Goal: Information Seeking & Learning: Learn about a topic

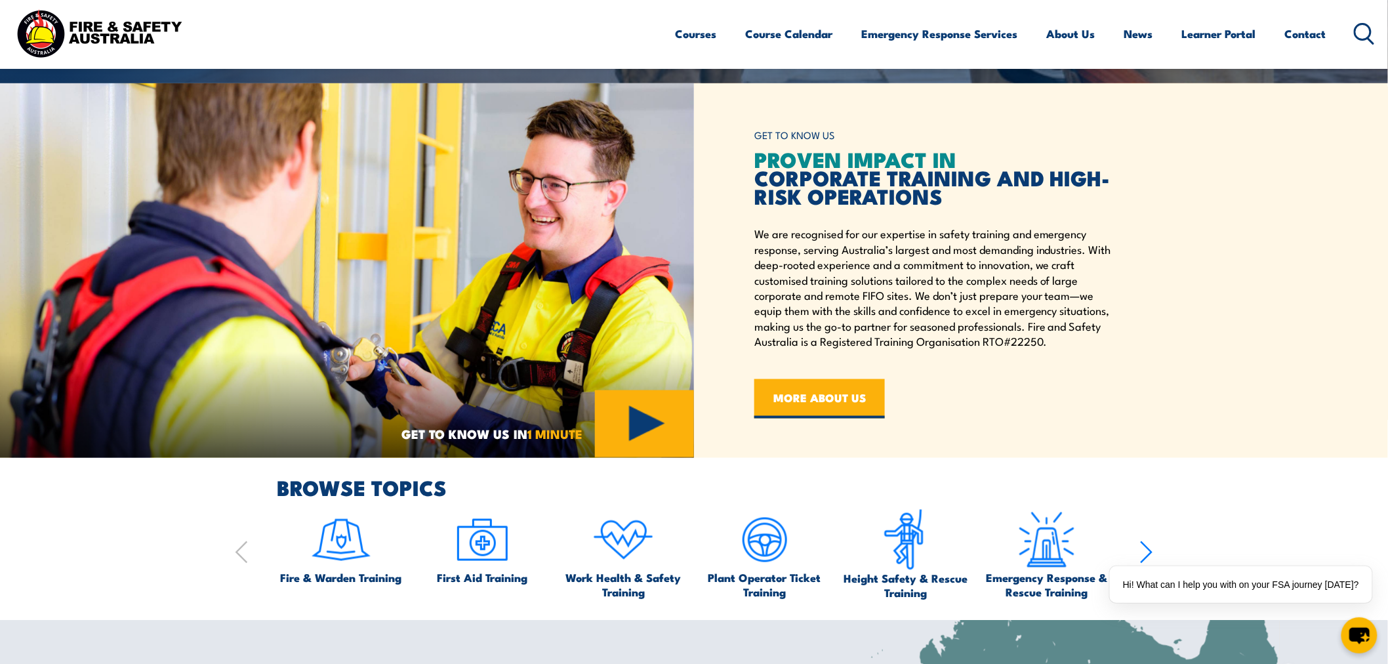
scroll to position [656, 0]
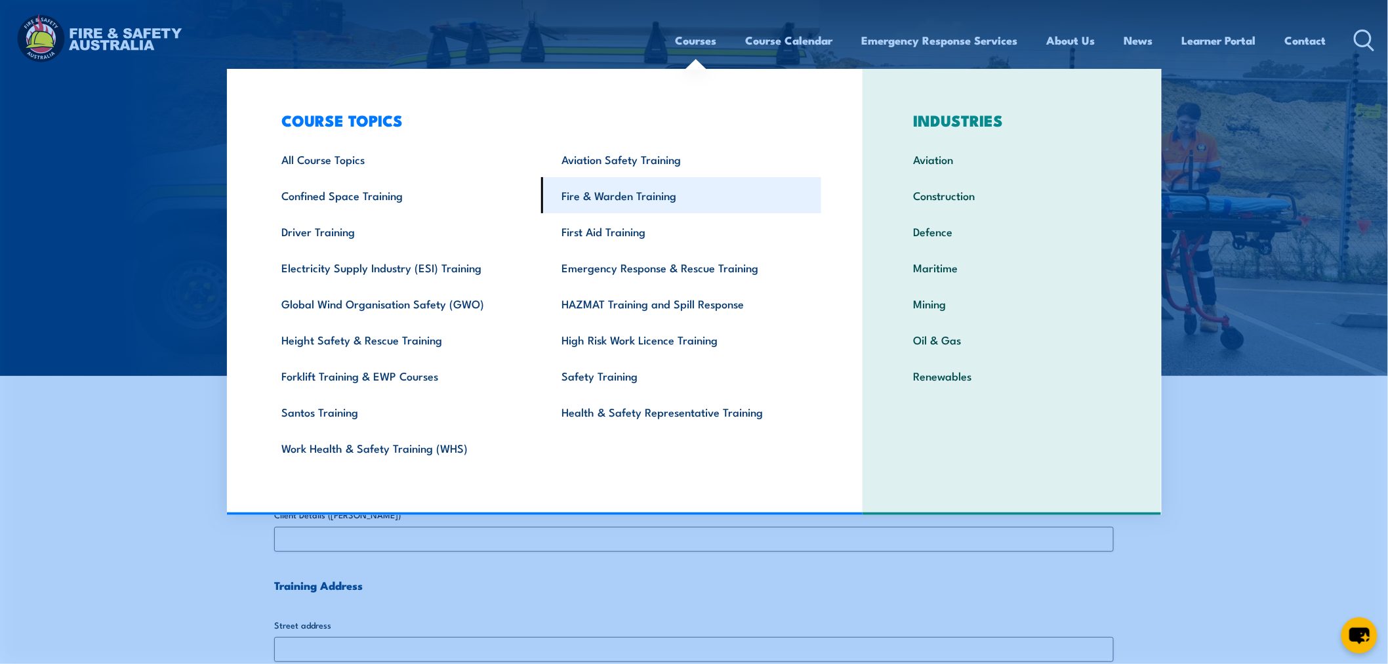
click at [612, 177] on link "Fire & Warden Training" at bounding box center [681, 195] width 280 height 36
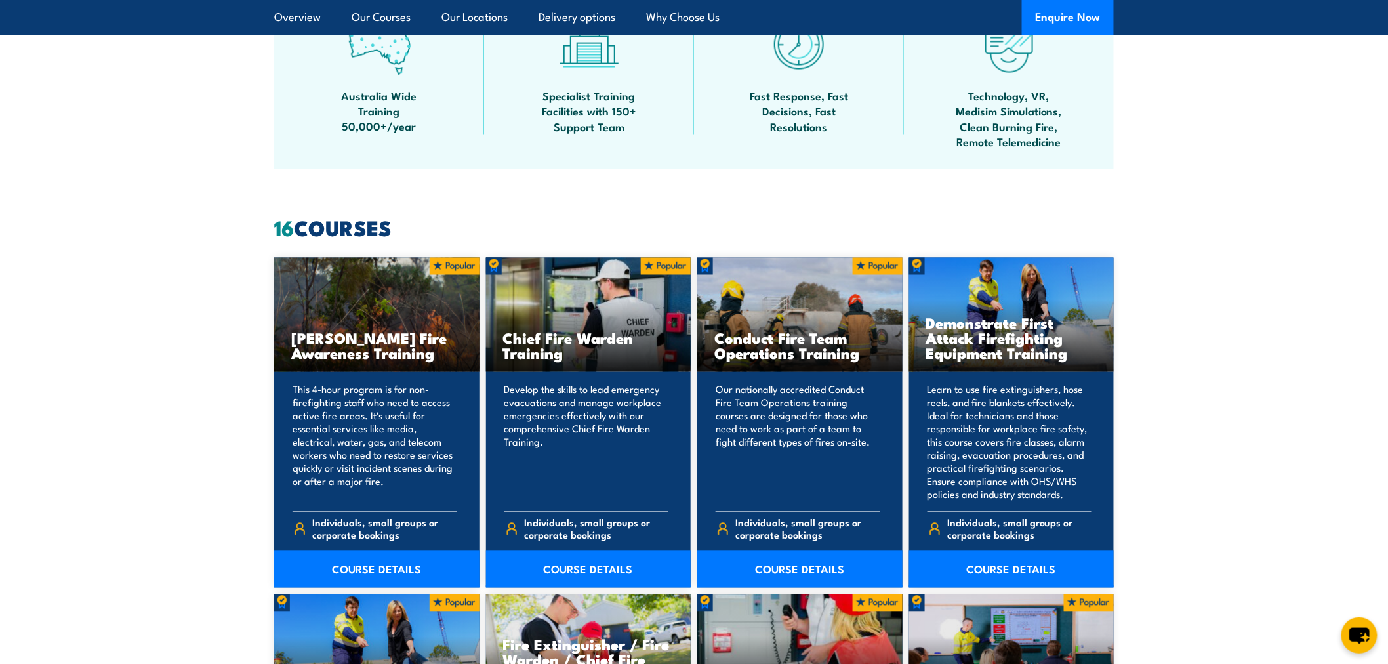
scroll to position [875, 0]
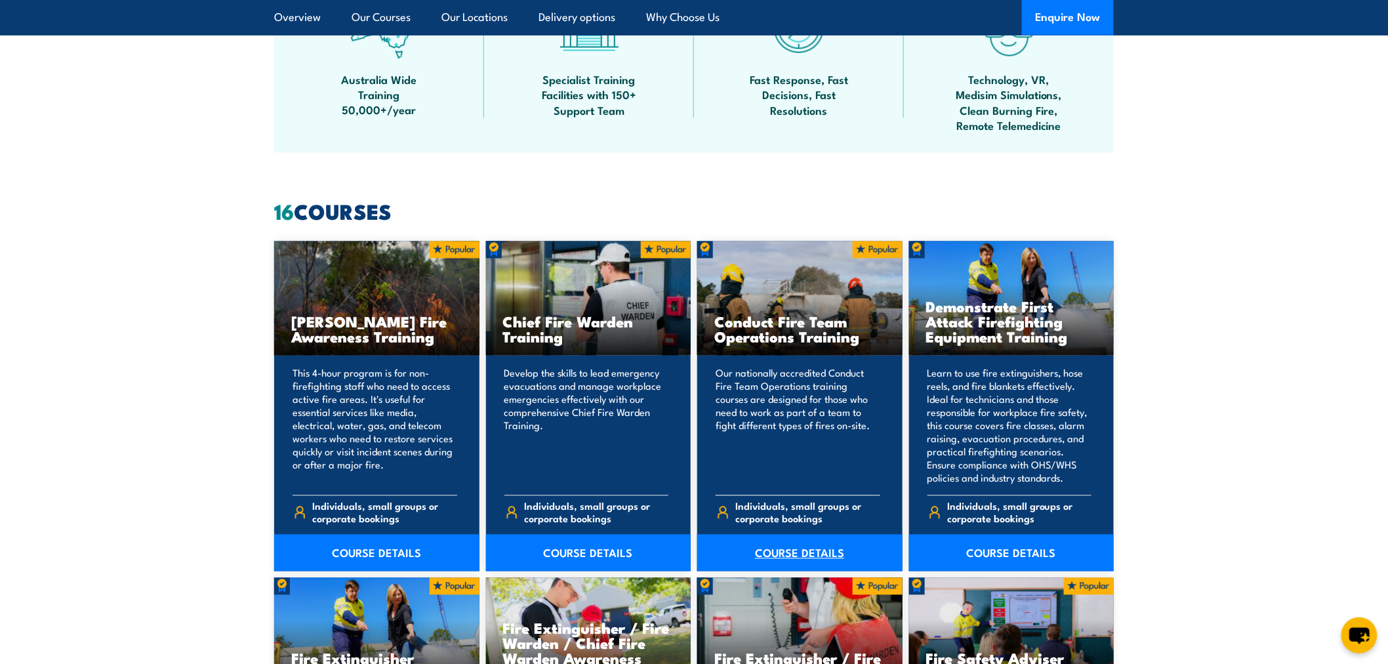
click at [805, 548] on link "COURSE DETAILS" at bounding box center [800, 553] width 205 height 37
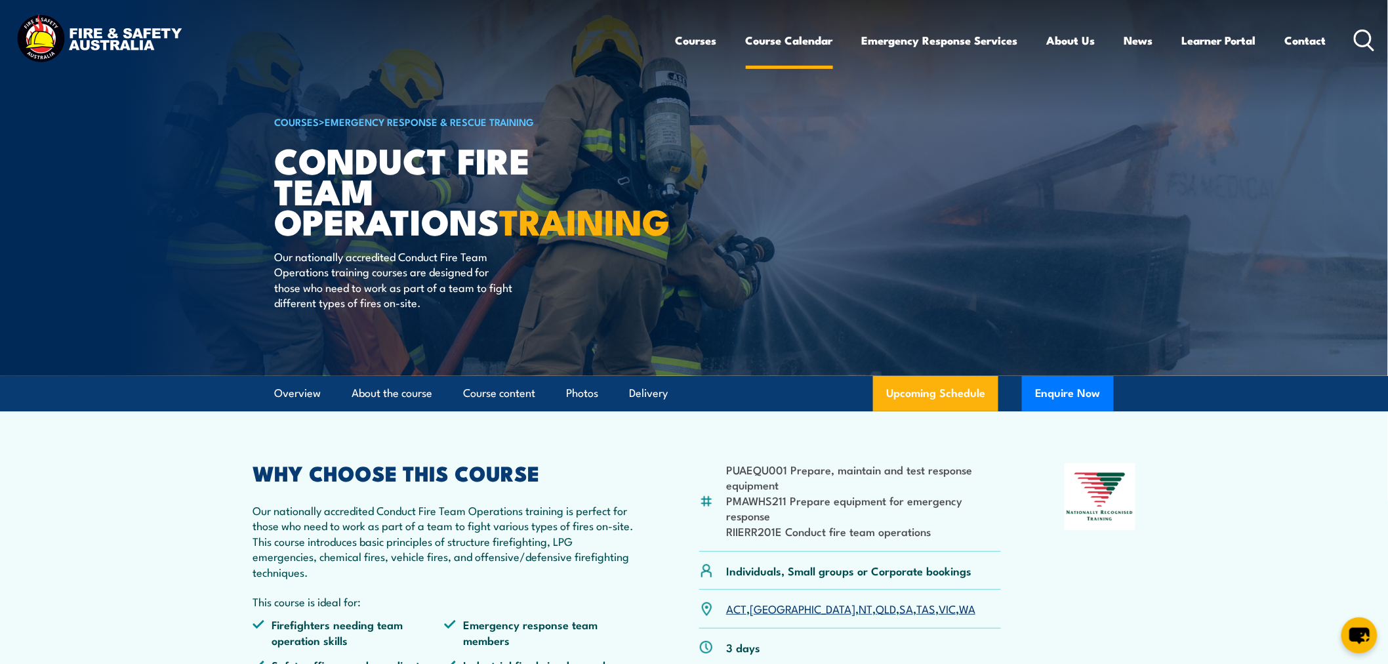
click at [778, 33] on link "Course Calendar" at bounding box center [789, 40] width 87 height 35
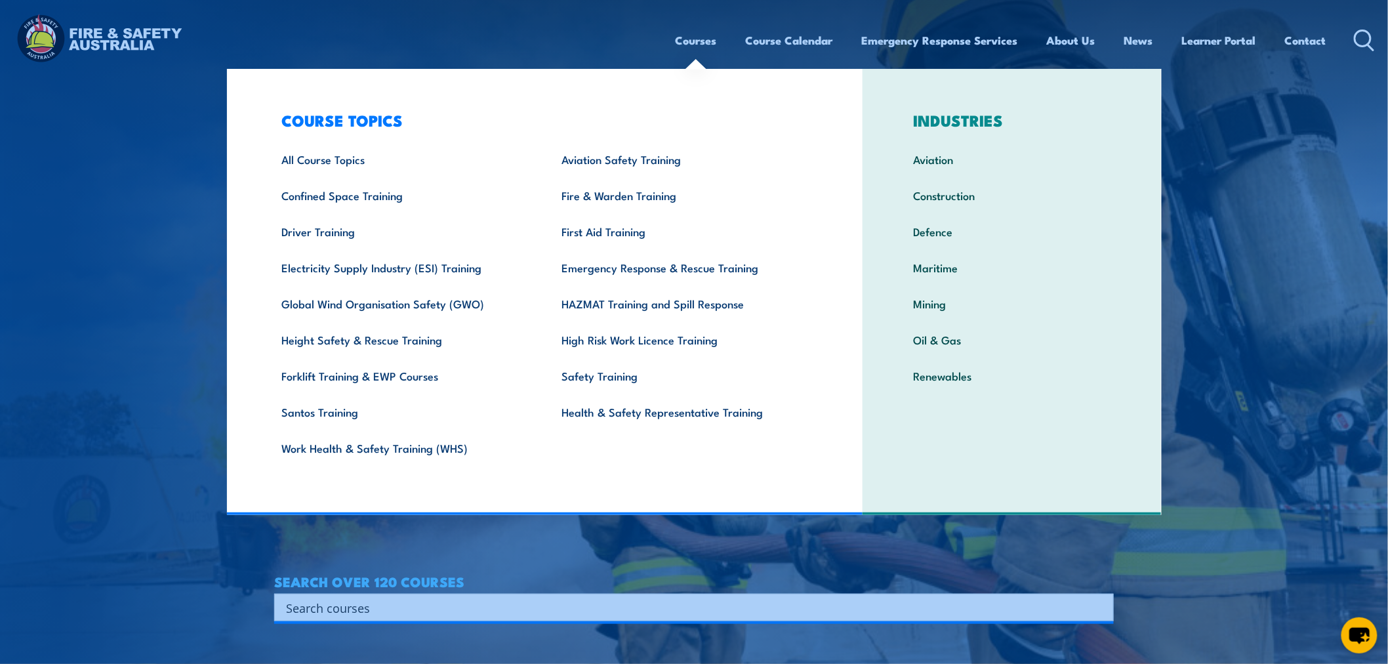
click at [679, 41] on link "Courses" at bounding box center [696, 40] width 41 height 35
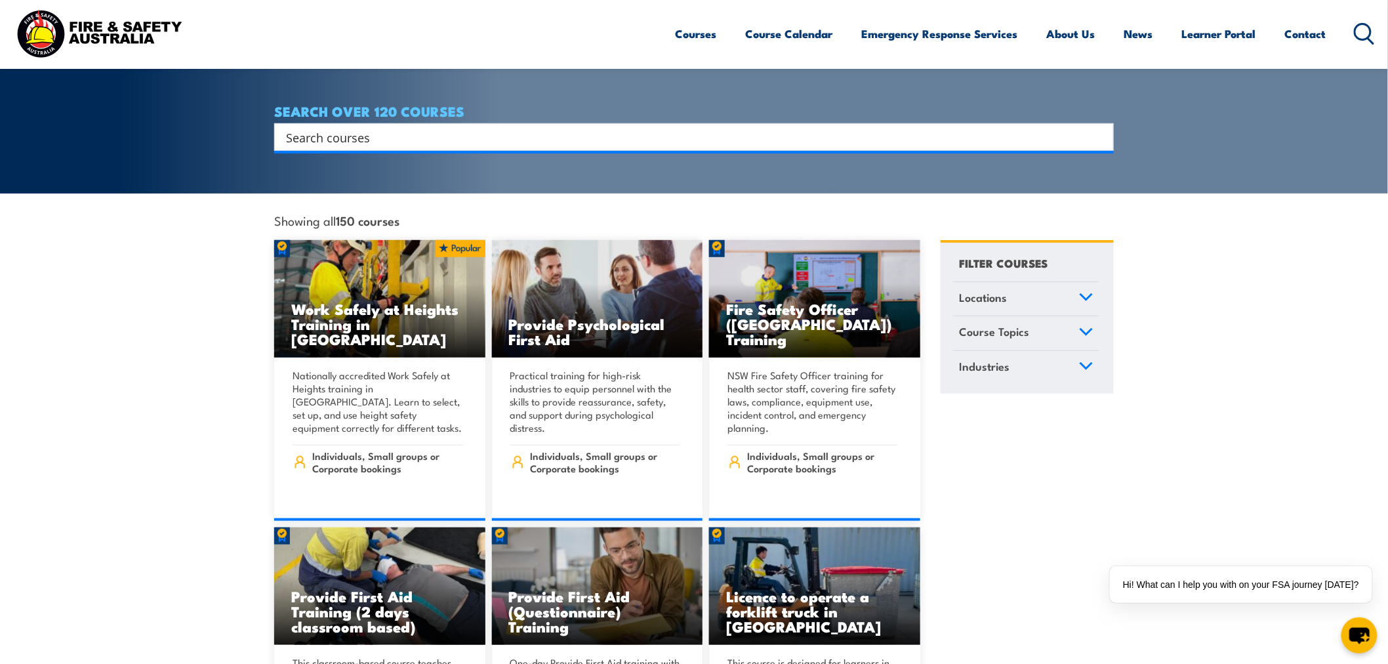
scroll to position [219, 0]
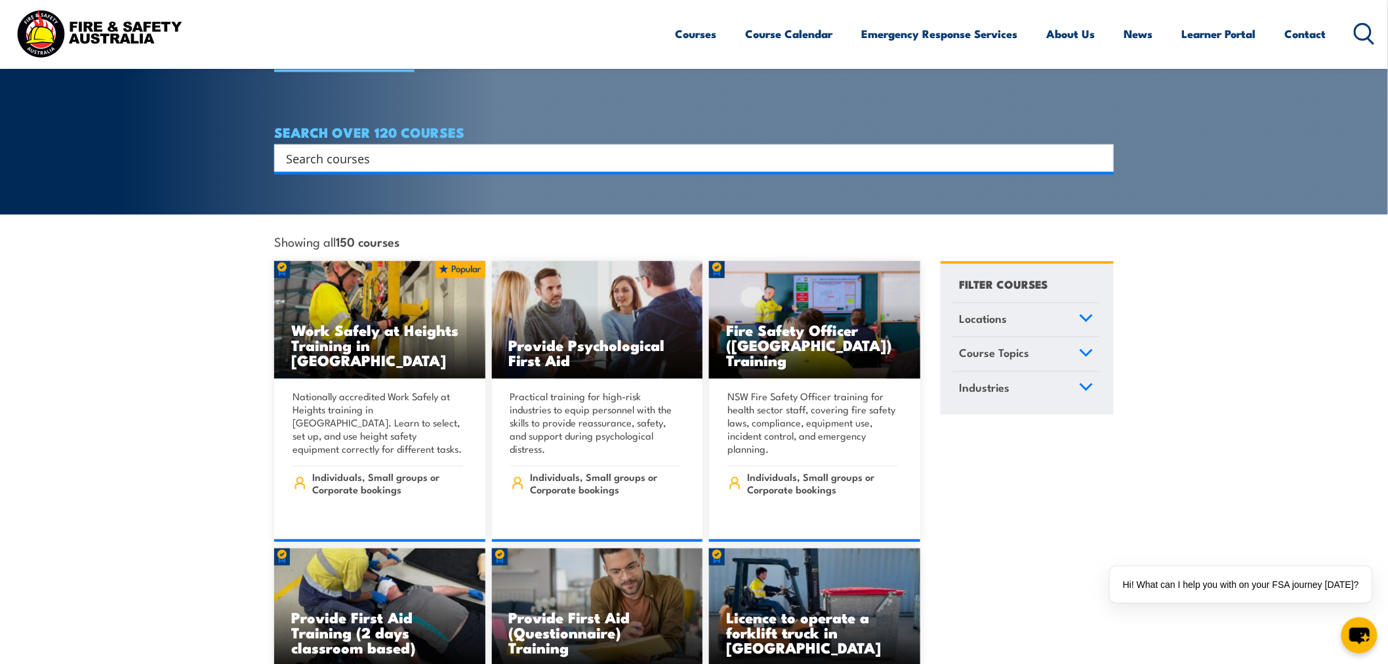
click at [1093, 314] on icon at bounding box center [1086, 318] width 14 height 9
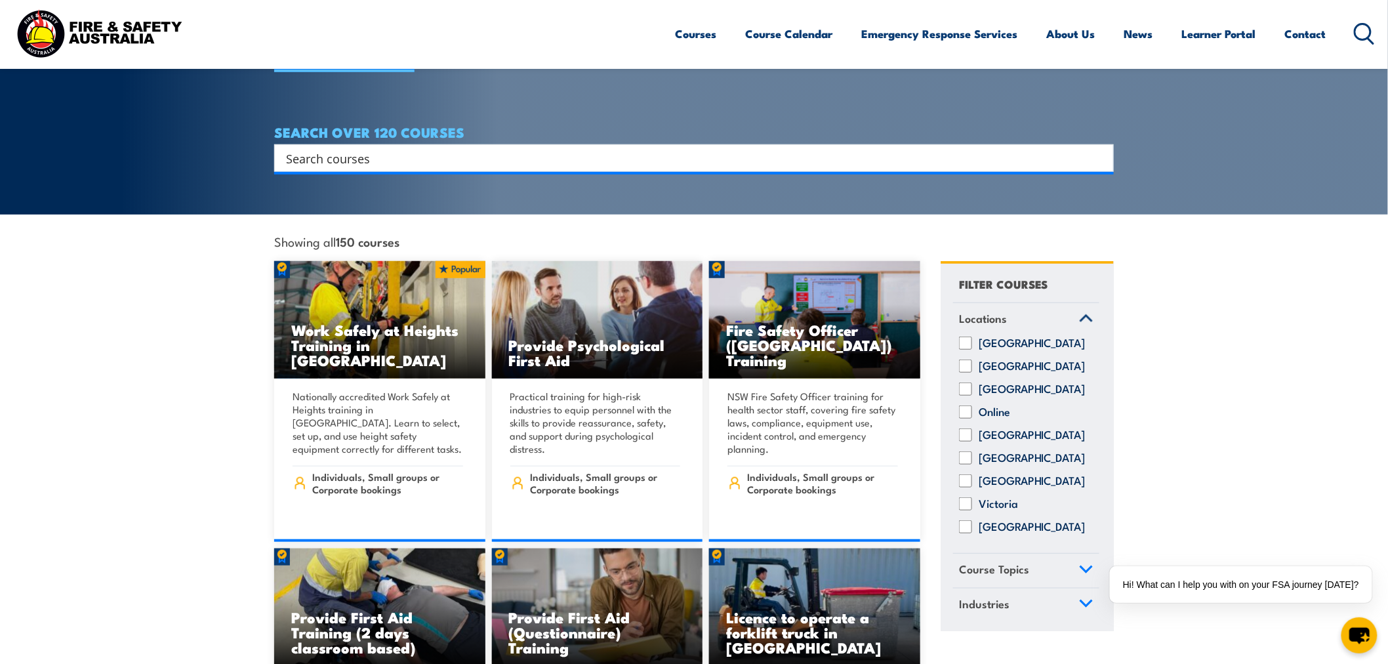
click at [1070, 568] on link "Course Topics" at bounding box center [1026, 571] width 146 height 34
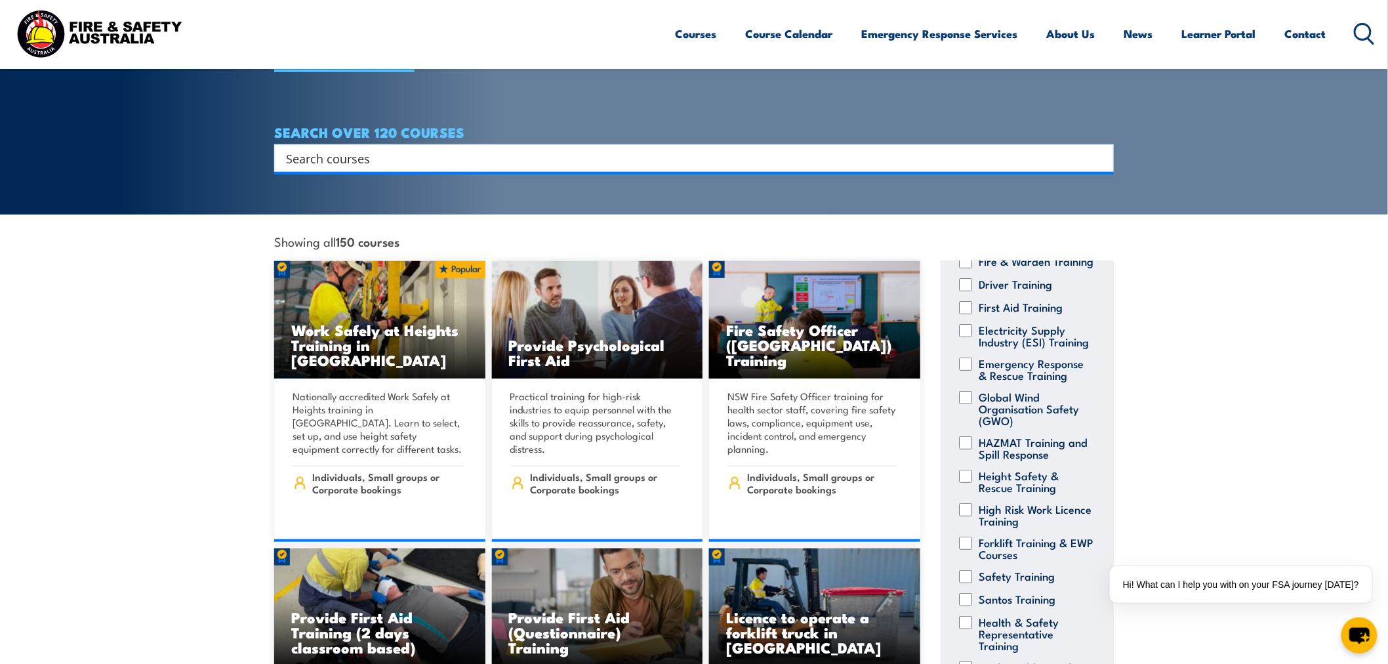
scroll to position [875, 0]
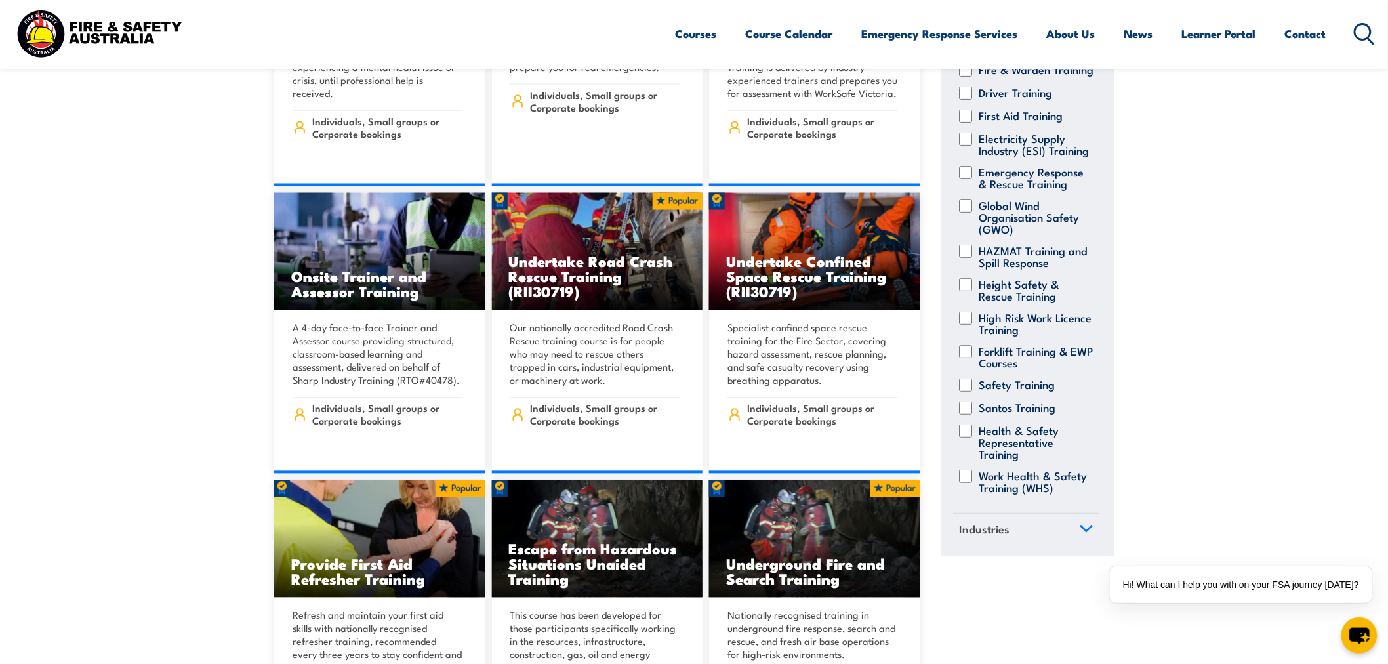
click at [1081, 534] on link "Industries" at bounding box center [1026, 530] width 146 height 34
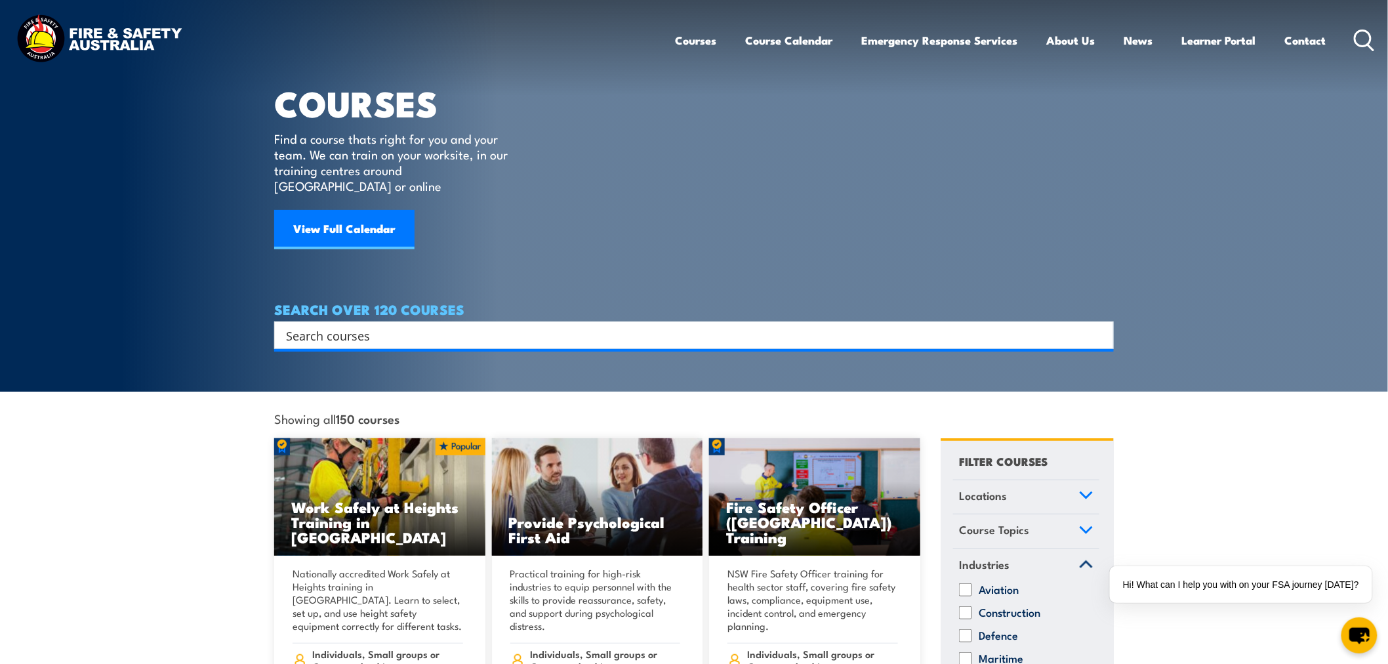
scroll to position [0, 0]
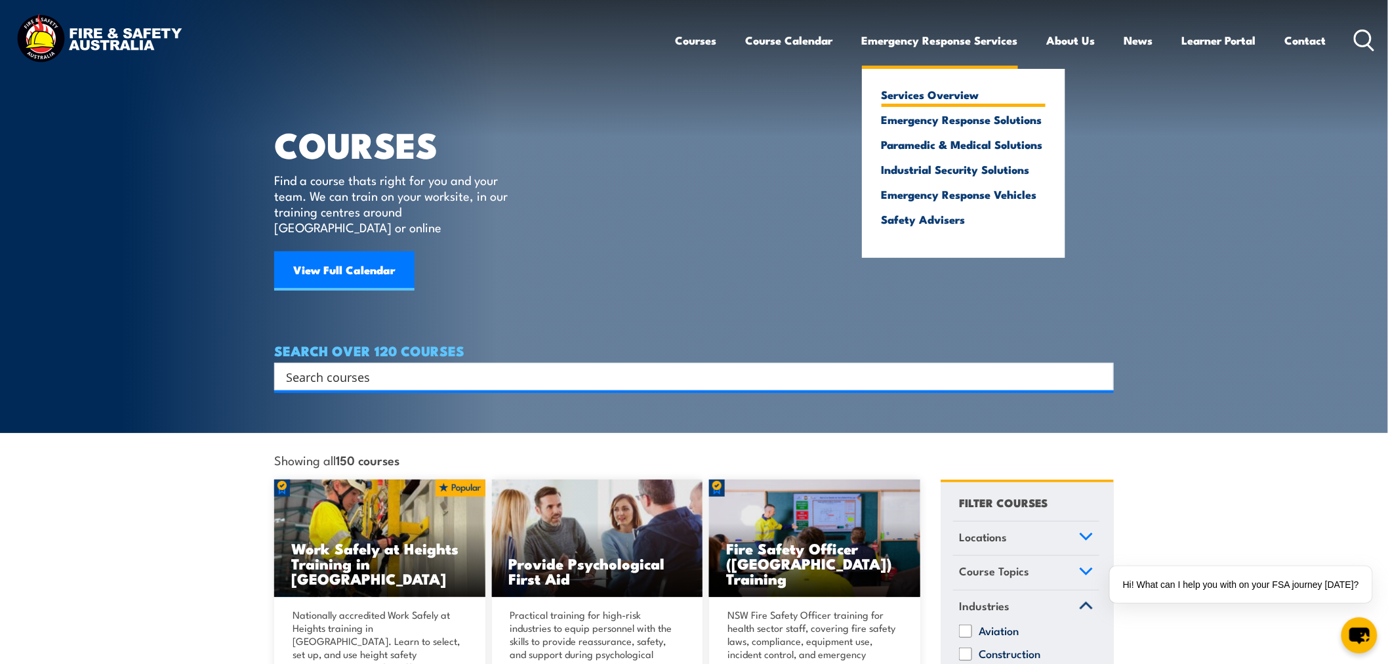
click at [890, 90] on link "Services Overview" at bounding box center [964, 95] width 164 height 12
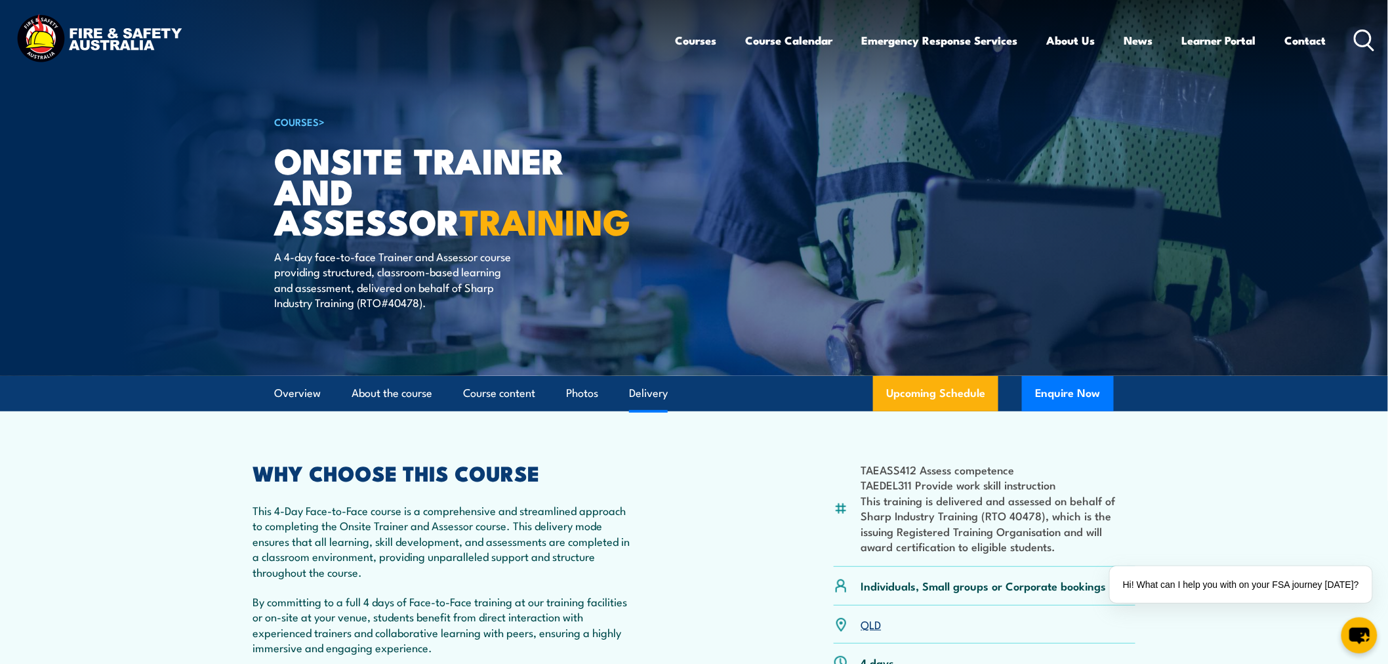
click at [654, 391] on link "Delivery" at bounding box center [648, 393] width 39 height 35
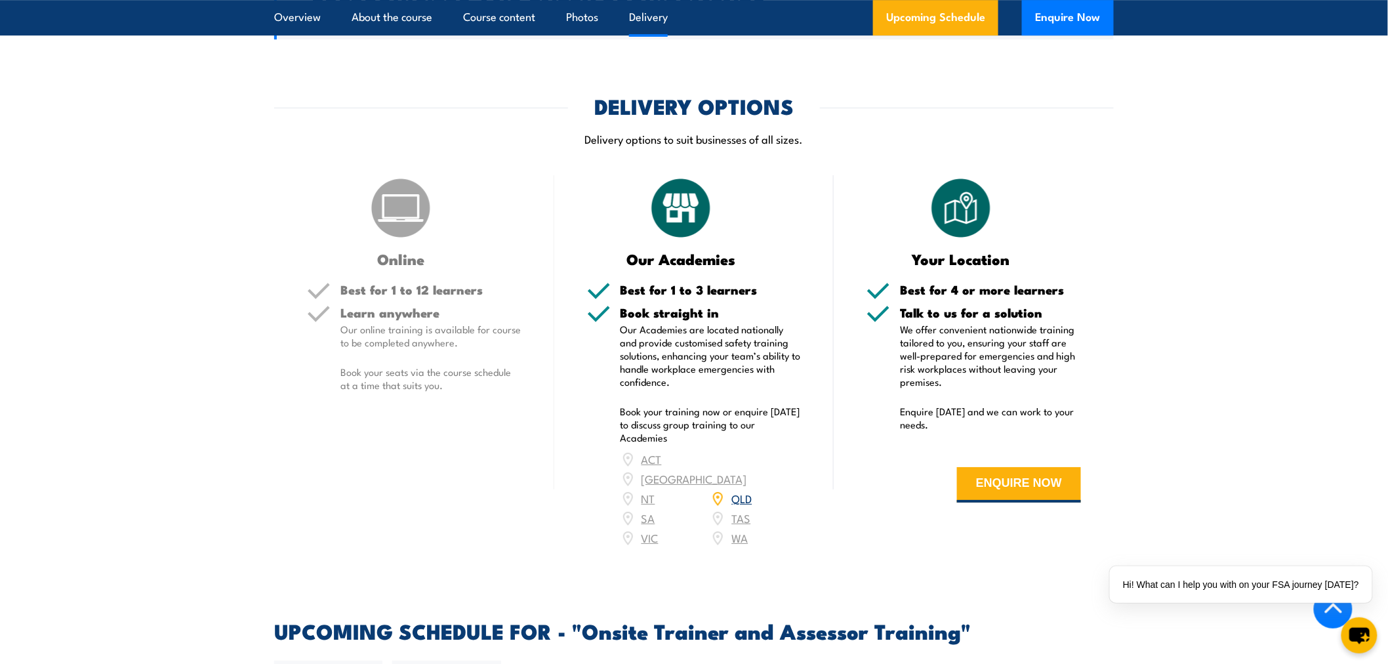
scroll to position [1785, 0]
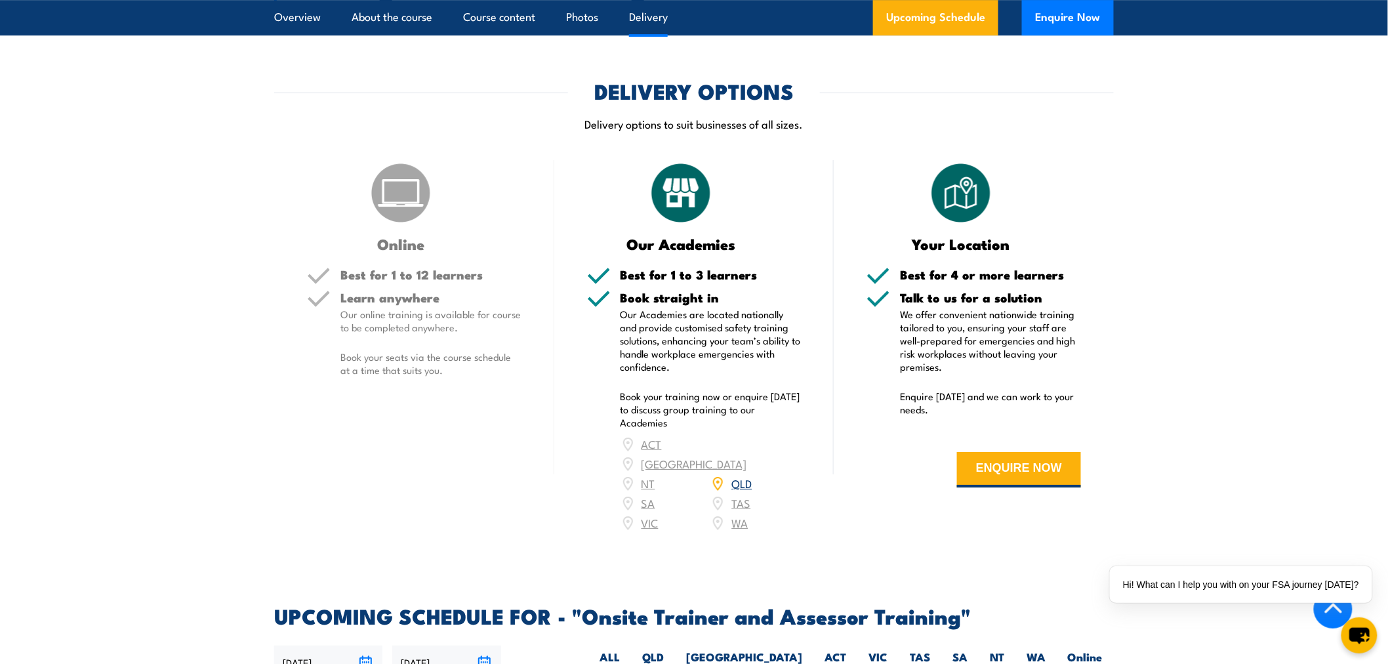
click at [305, 451] on div "Online Best for 1 to 12 learners Learn anywhere Our online training is availabl…" at bounding box center [414, 354] width 280 height 389
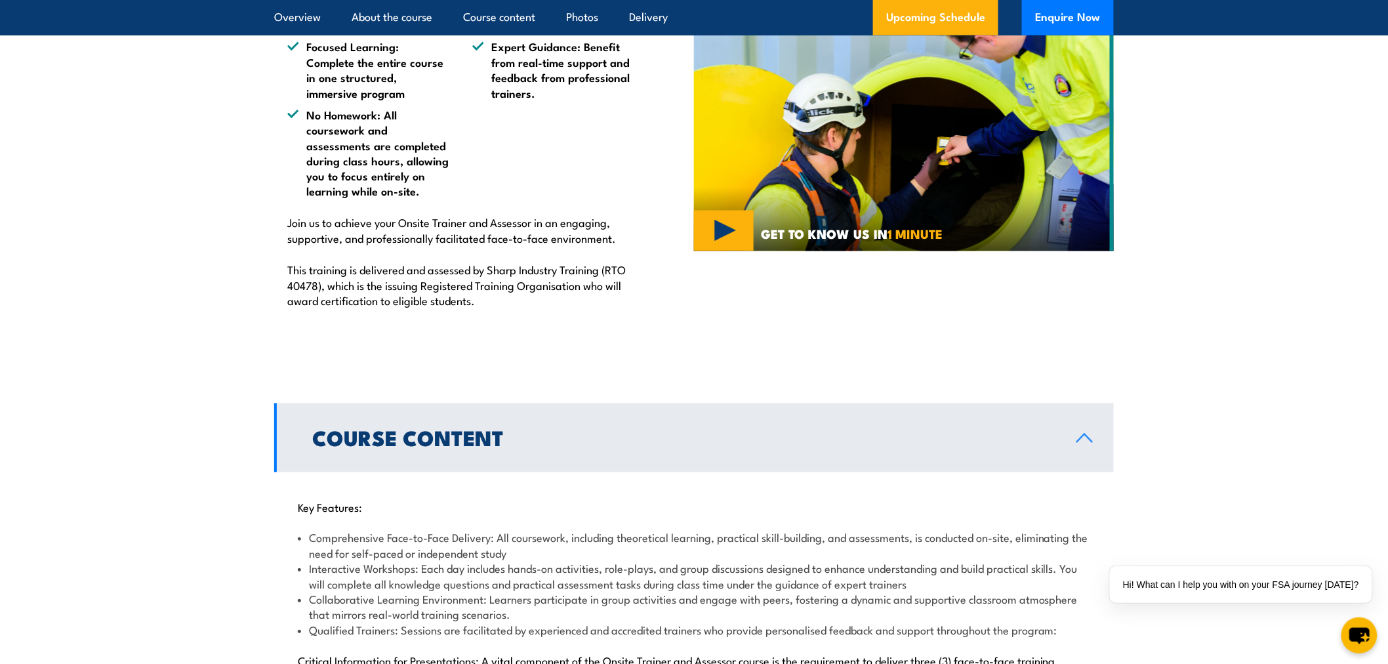
scroll to position [0, 0]
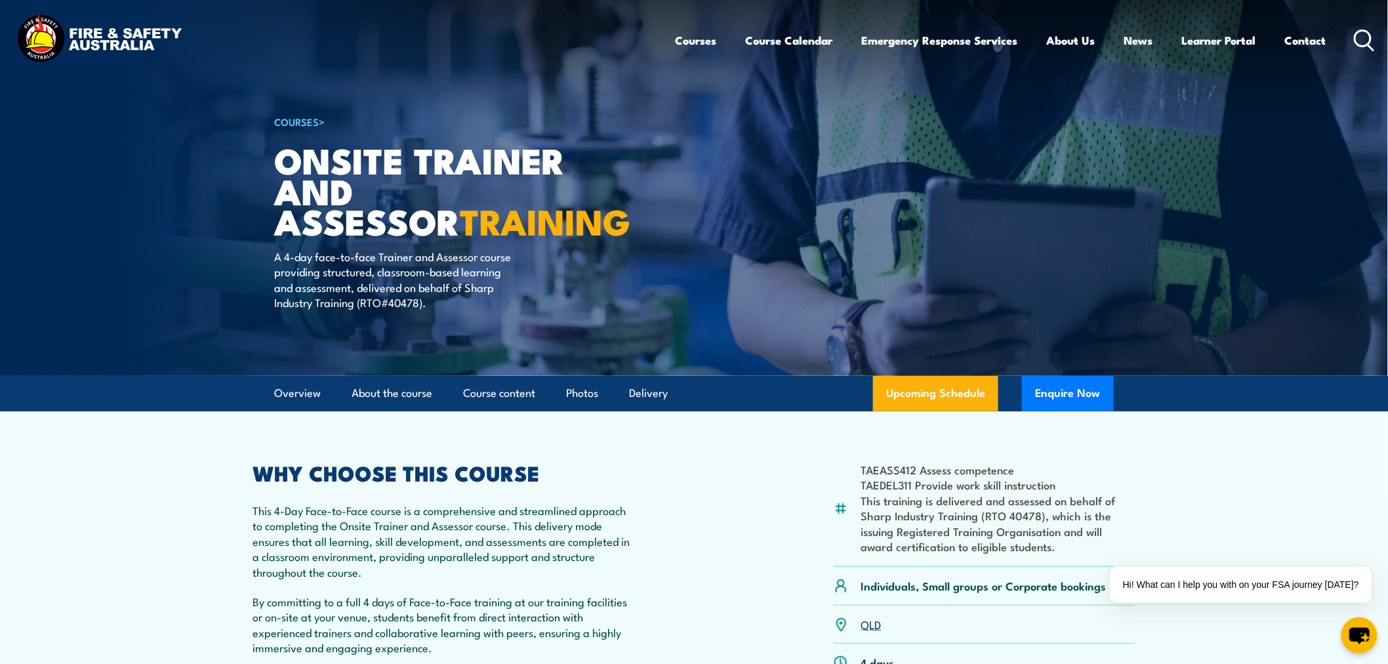
click at [735, 429] on article "TAEASS412 Assess competence TAEDEL311 Provide work skill instruction This train…" at bounding box center [694, 578] width 919 height 335
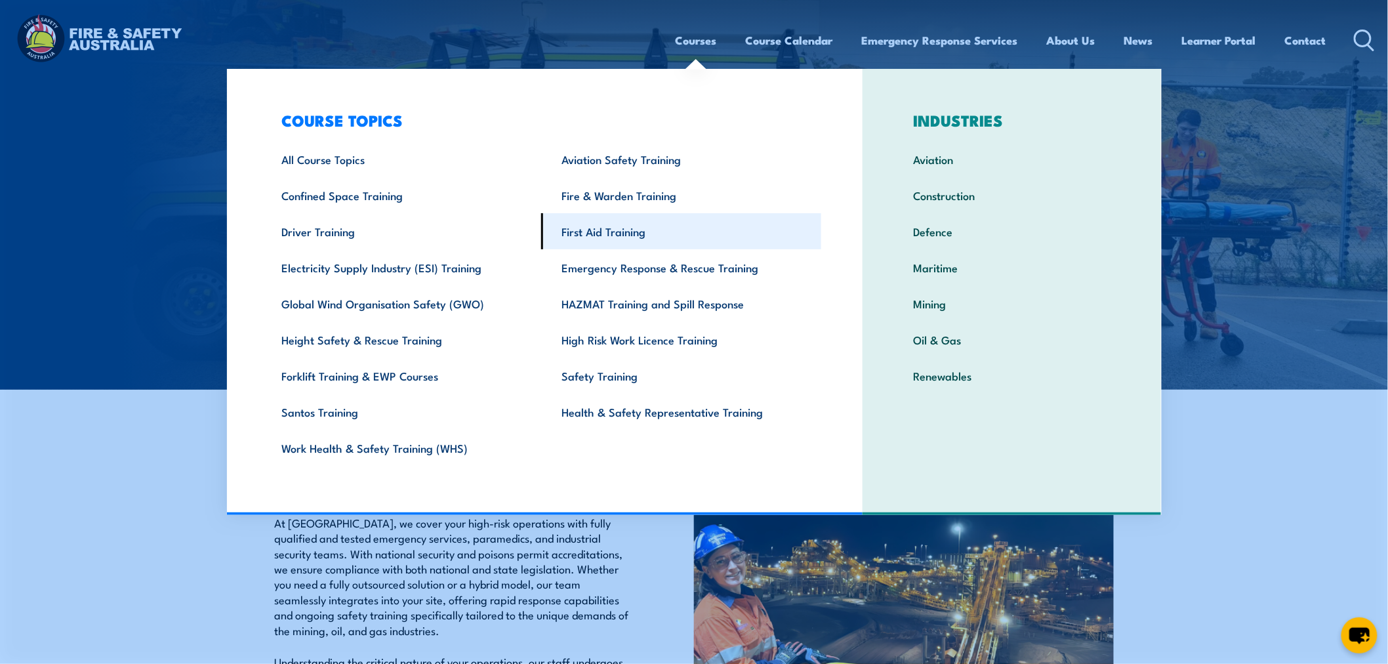
click at [601, 230] on link "First Aid Training" at bounding box center [681, 231] width 280 height 36
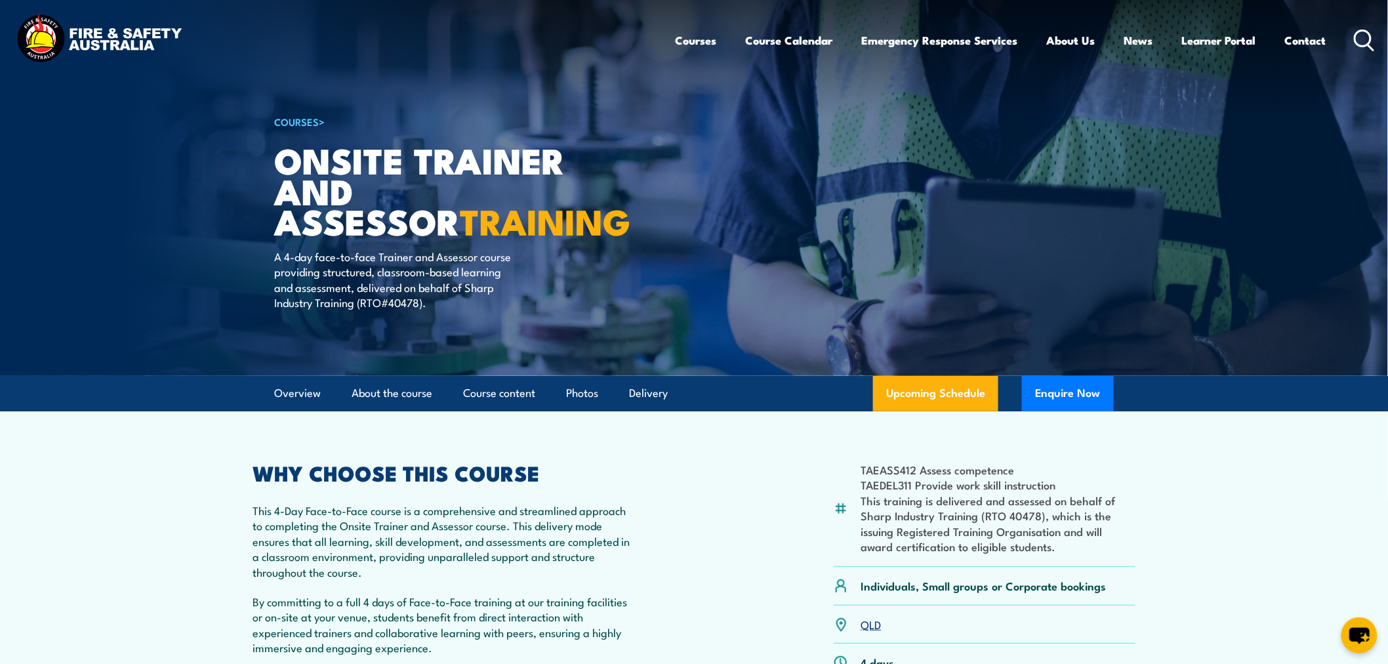
click at [876, 255] on article "COURSES > Onsite Trainer and Assessor TRAINING A 4-day face-to-face Trainer and…" at bounding box center [694, 188] width 840 height 376
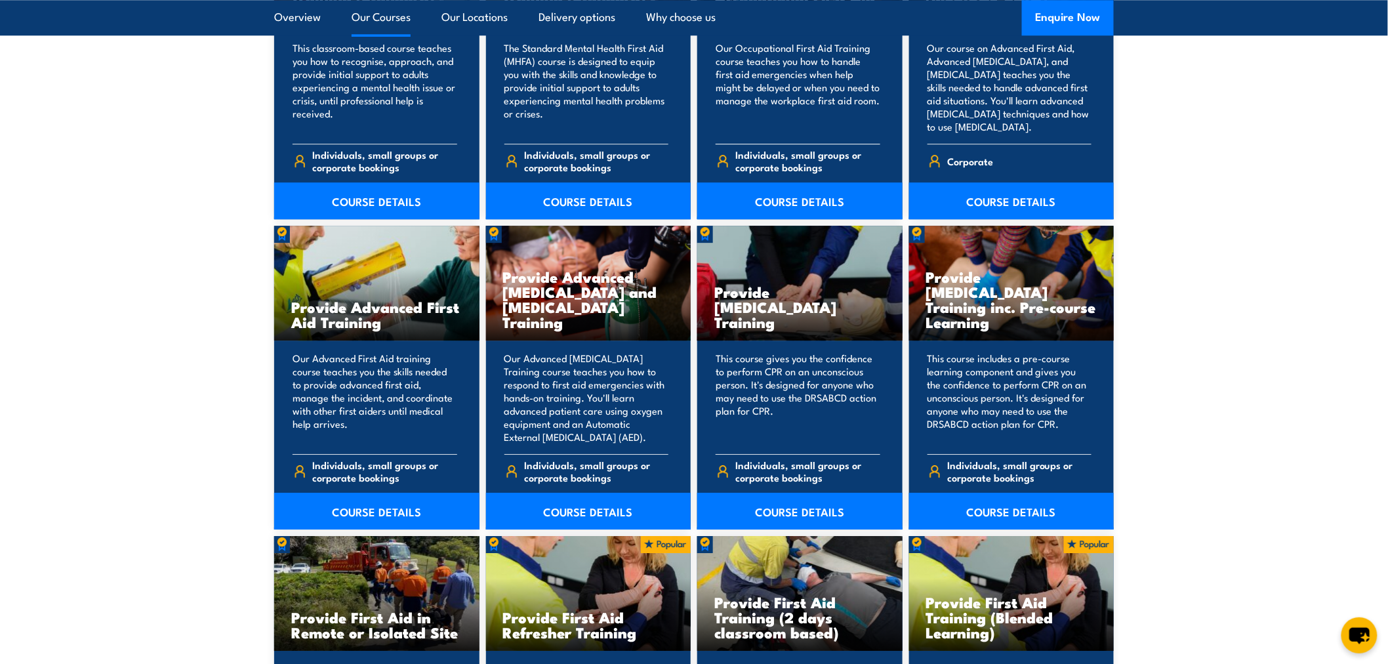
scroll to position [1531, 0]
